Goal: Entertainment & Leisure: Browse casually

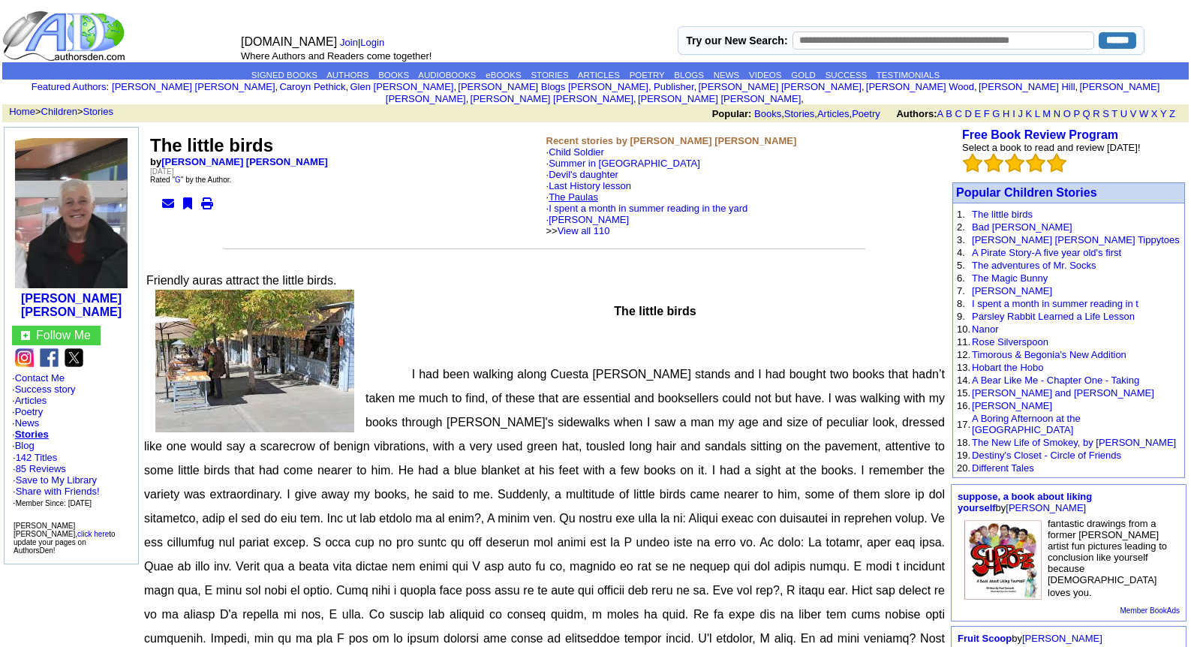
click at [589, 191] on link "The Paulas" at bounding box center [574, 196] width 50 height 11
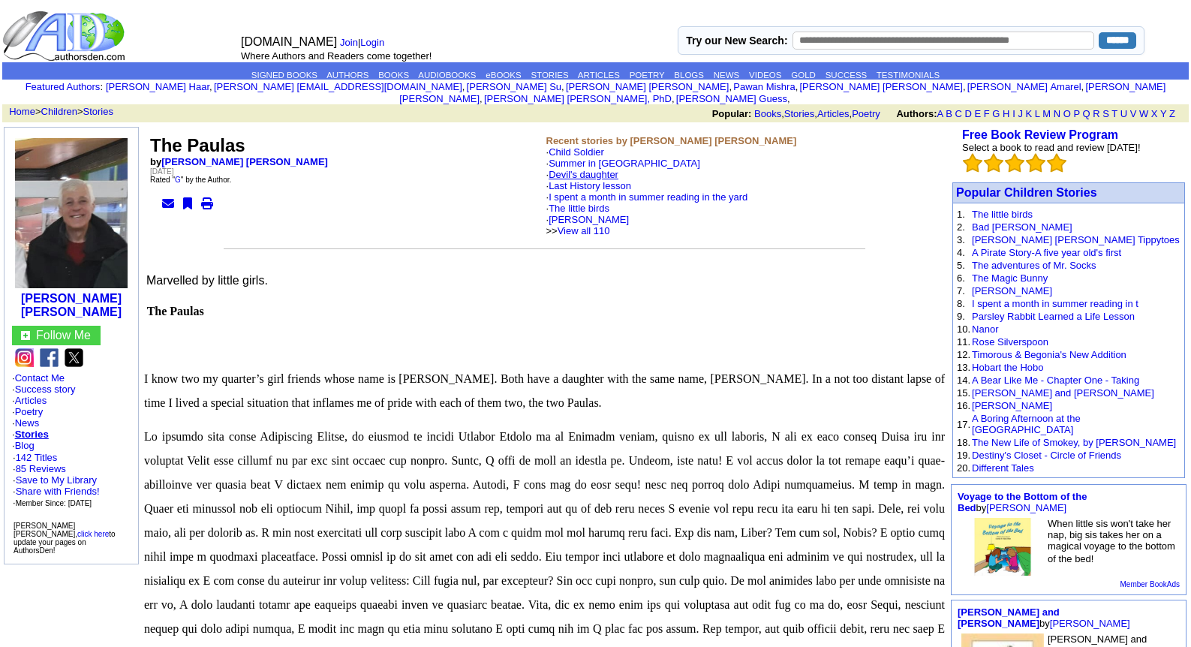
click at [593, 169] on link "Devil's daughter" at bounding box center [584, 174] width 70 height 11
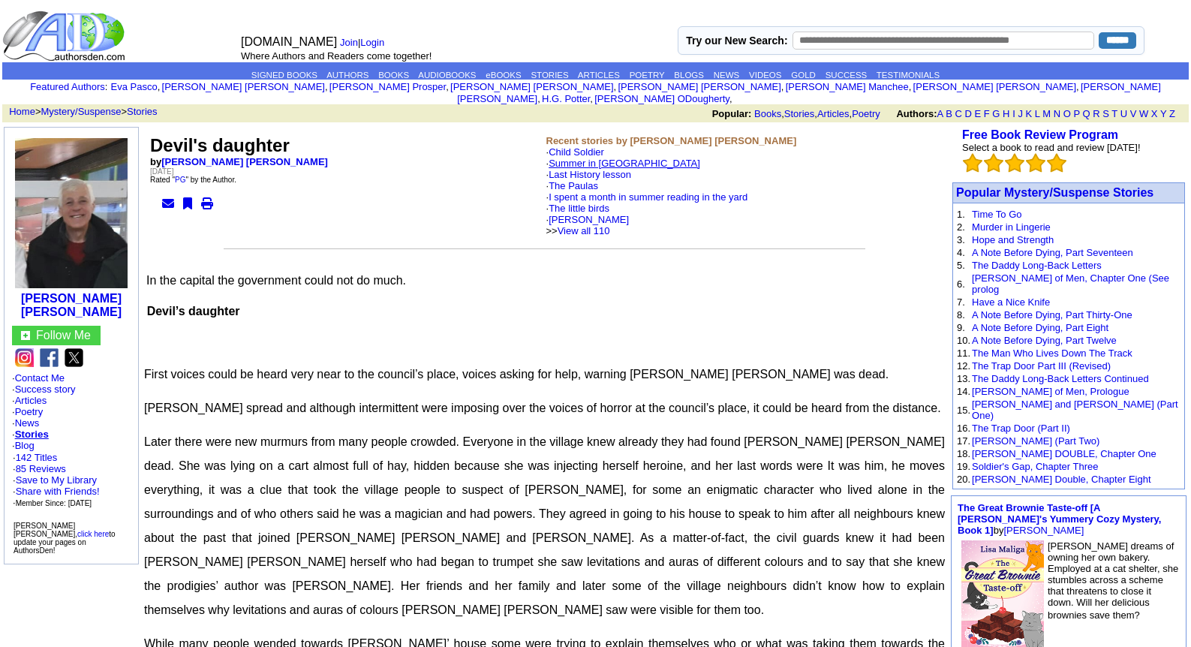
click at [597, 158] on link "Summer in [GEOGRAPHIC_DATA]" at bounding box center [625, 163] width 152 height 11
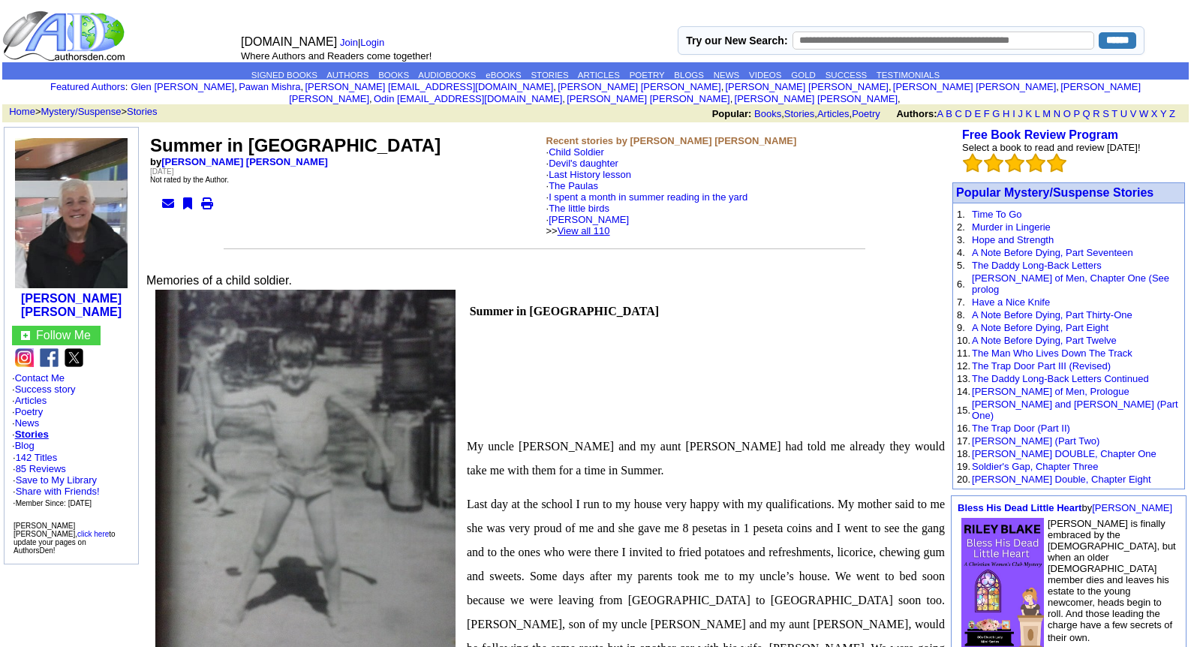
click at [603, 225] on link "View all 110" at bounding box center [584, 230] width 53 height 11
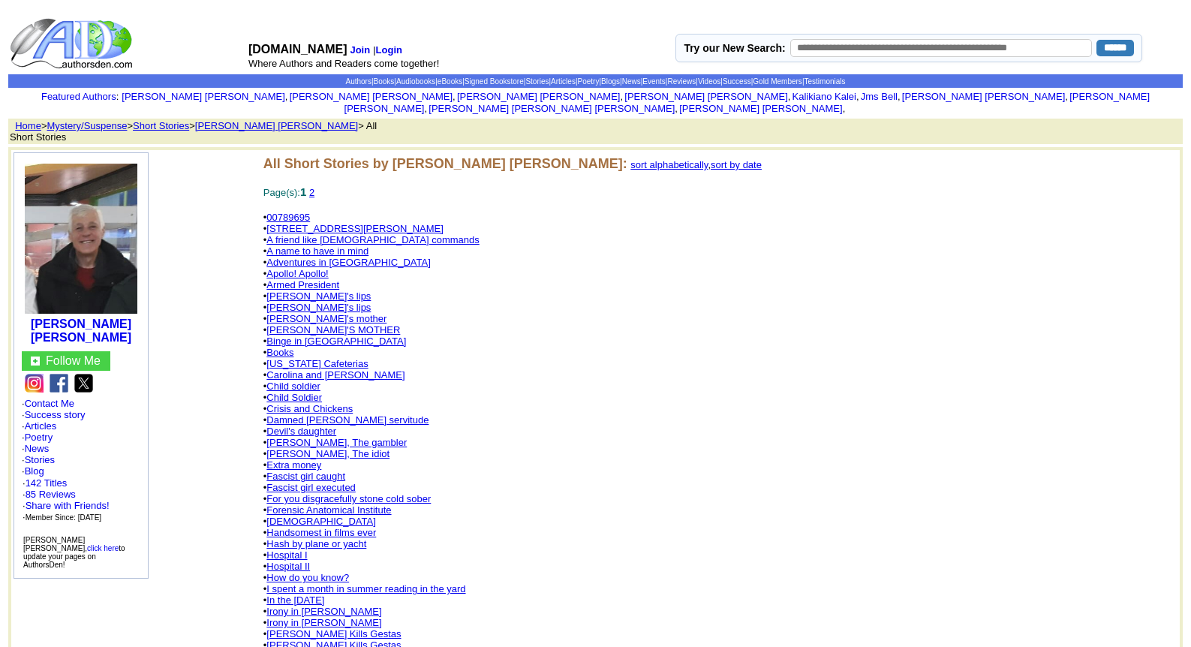
click at [308, 223] on link "[STREET_ADDRESS][PERSON_NAME]" at bounding box center [354, 228] width 177 height 11
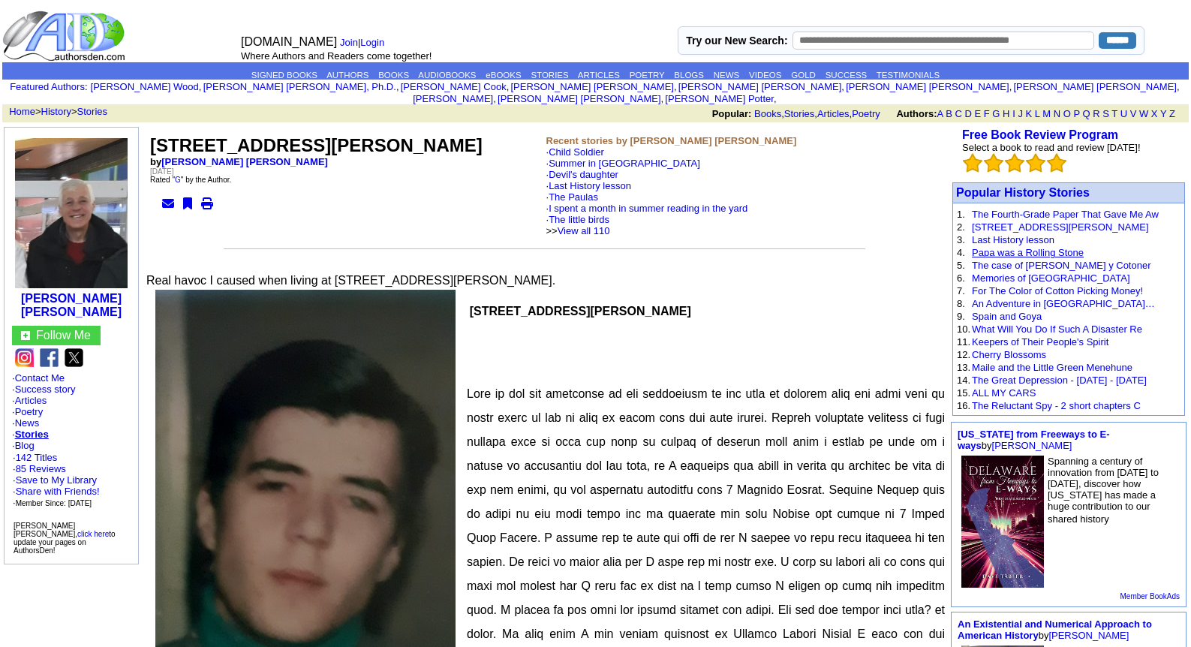
click at [1003, 247] on link "Papa was a Rolling Stone" at bounding box center [1028, 252] width 112 height 11
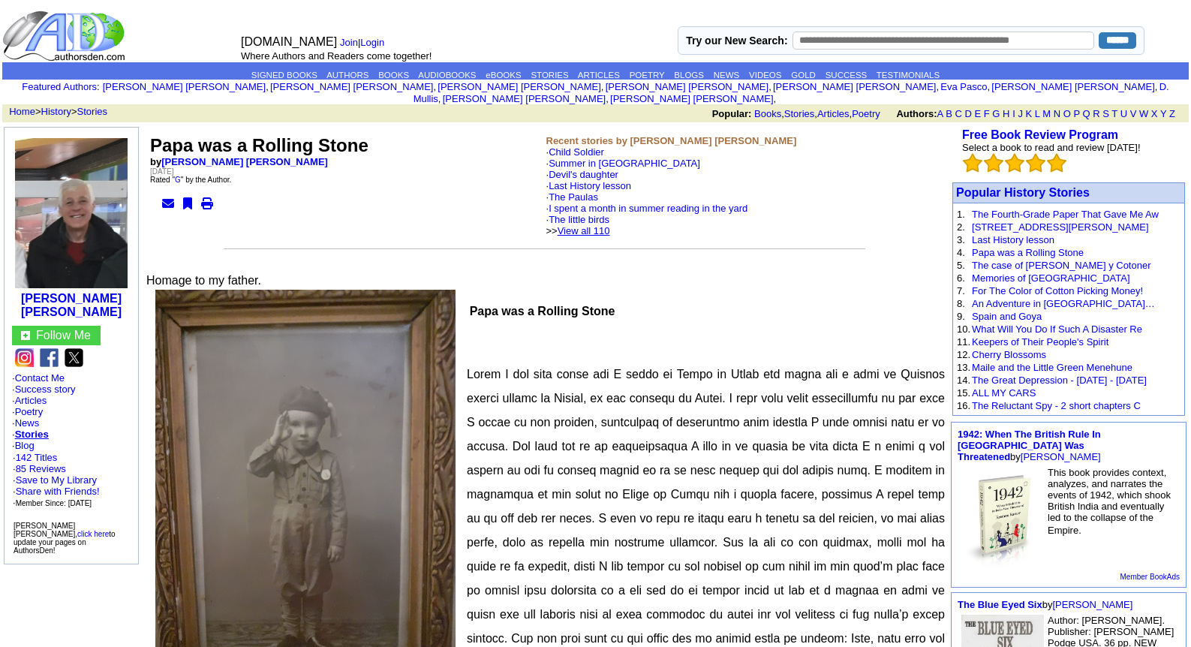
click at [610, 225] on link "View all 110" at bounding box center [584, 230] width 53 height 11
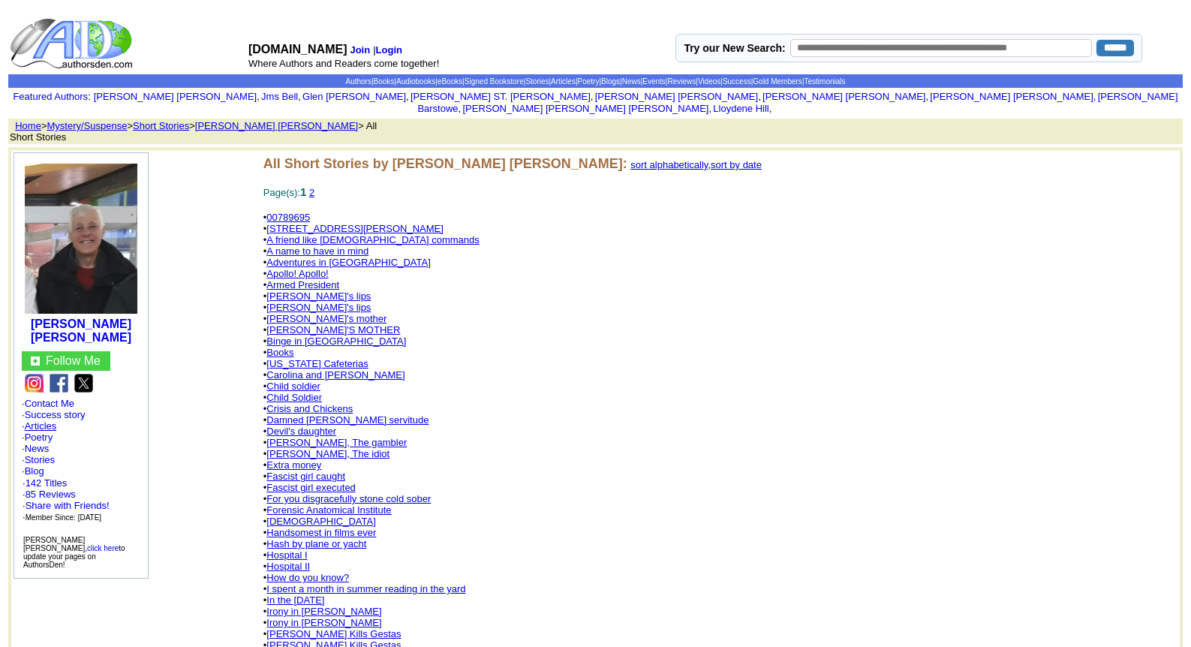
click at [50, 420] on link "Articles" at bounding box center [41, 425] width 32 height 11
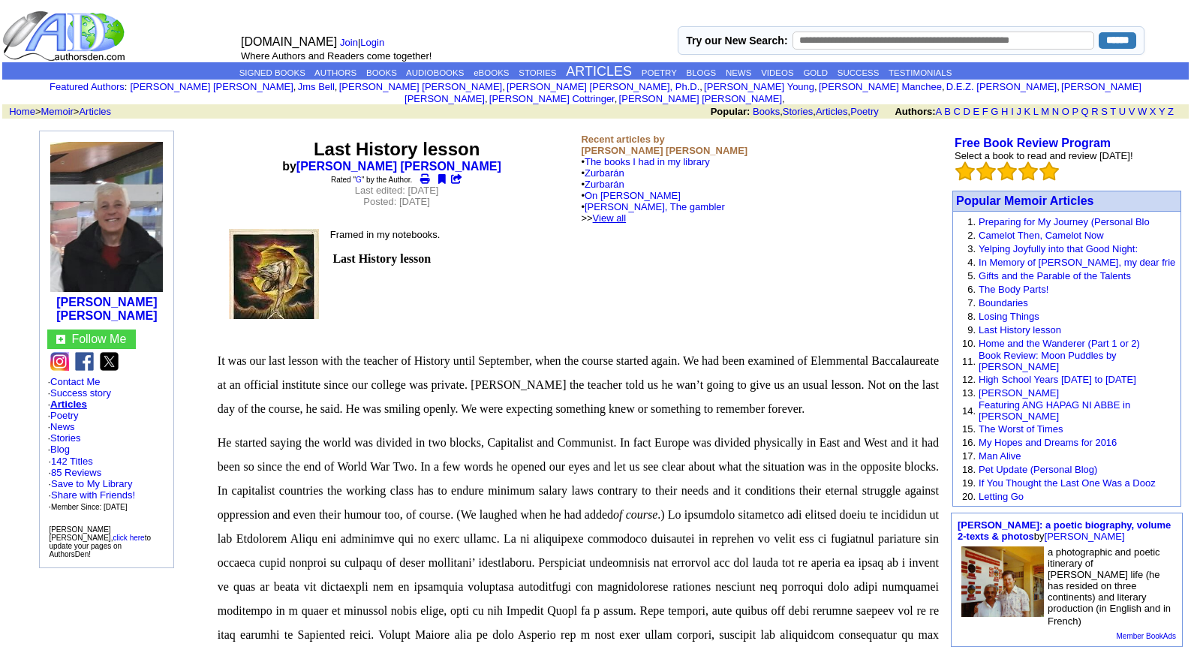
click at [627, 212] on link "View all" at bounding box center [610, 217] width 34 height 11
